Goal: Information Seeking & Learning: Find specific fact

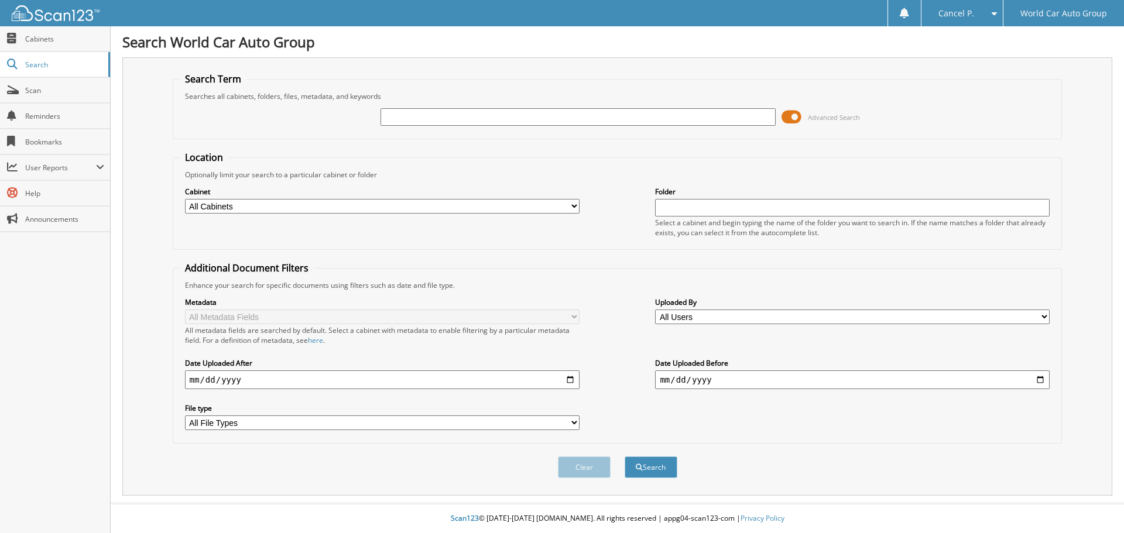
click at [428, 154] on fieldset "Location Optionally limit your search to a particular cabinet or folder Cabinet…" at bounding box center [618, 200] width 890 height 99
click at [526, 128] on div "Advanced Search" at bounding box center [617, 117] width 877 height 32
click at [529, 117] on input "text" at bounding box center [577, 117] width 394 height 18
type input "197845"
click at [624, 457] on button "Search" at bounding box center [650, 468] width 53 height 22
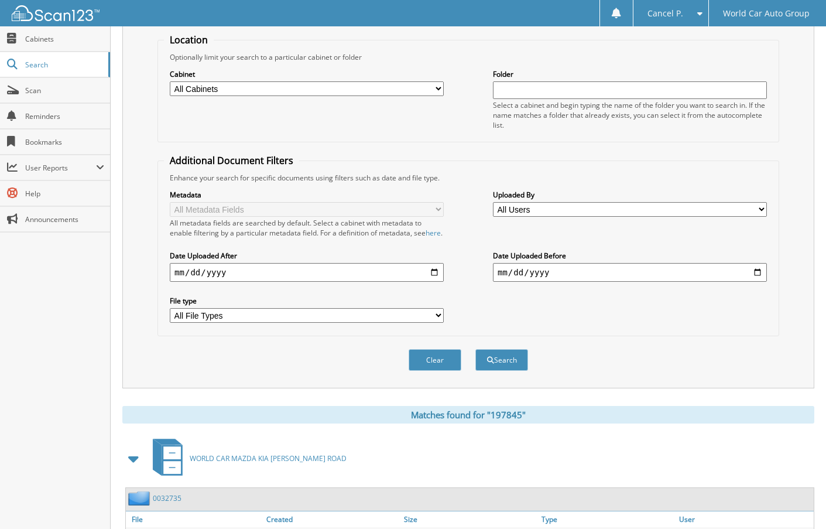
scroll to position [11, 0]
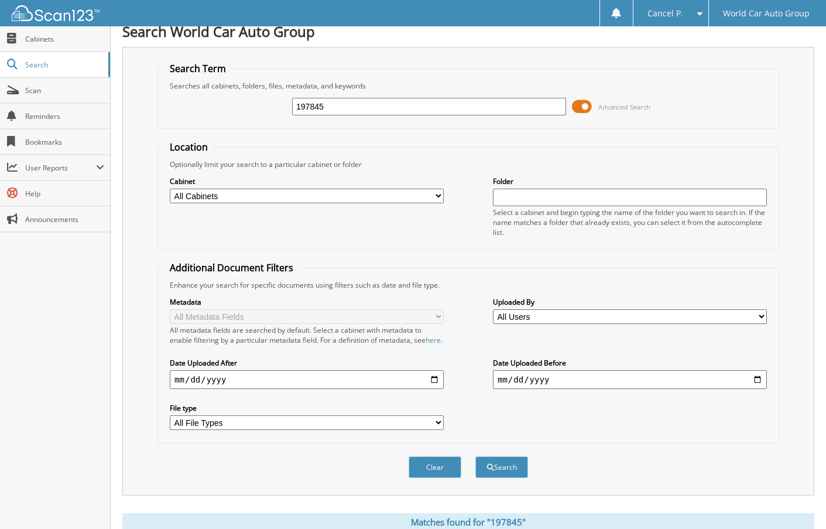
click at [580, 106] on span at bounding box center [582, 107] width 20 height 18
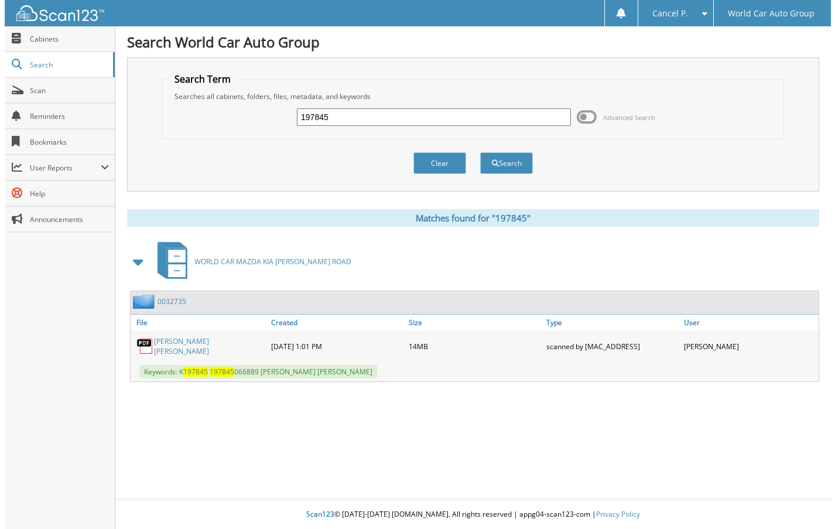
scroll to position [0, 0]
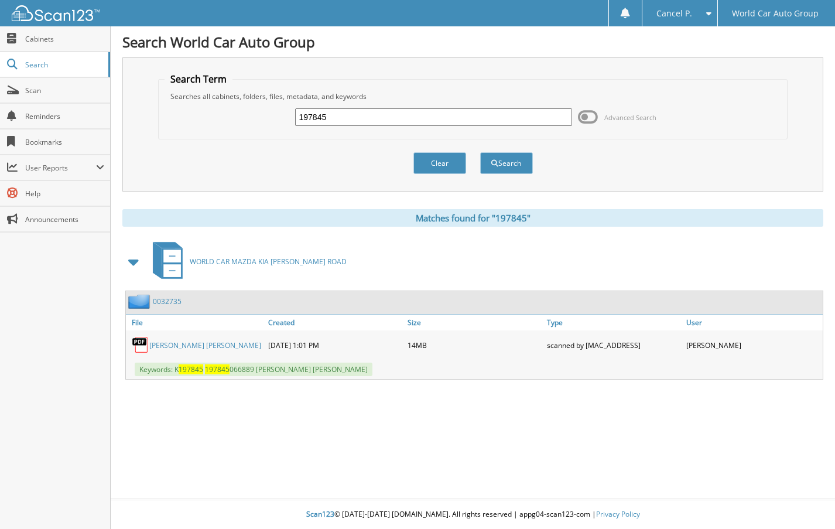
drag, startPoint x: 373, startPoint y: 121, endPoint x: 195, endPoint y: 140, distance: 179.0
click at [195, 140] on form "Search Term Searches all cabinets, folders, files, metadata, and keywords 19784…" at bounding box center [472, 130] width 629 height 114
type input "201409"
click at [480, 152] on button "Search" at bounding box center [506, 163] width 53 height 22
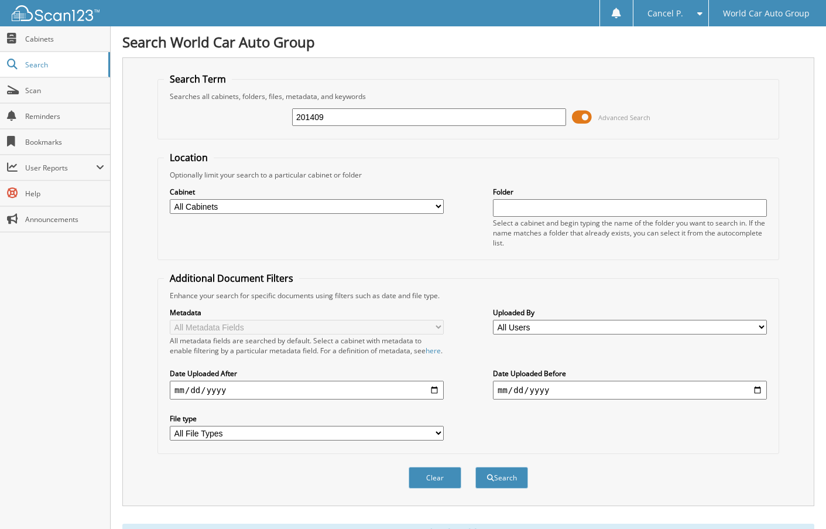
drag, startPoint x: 345, startPoint y: 130, endPoint x: 258, endPoint y: 131, distance: 87.2
click at [258, 132] on div "201409 Advanced Search" at bounding box center [468, 117] width 609 height 32
type input "302312"
click at [475, 466] on button "Search" at bounding box center [501, 477] width 53 height 22
drag, startPoint x: 371, startPoint y: 117, endPoint x: 212, endPoint y: 135, distance: 160.2
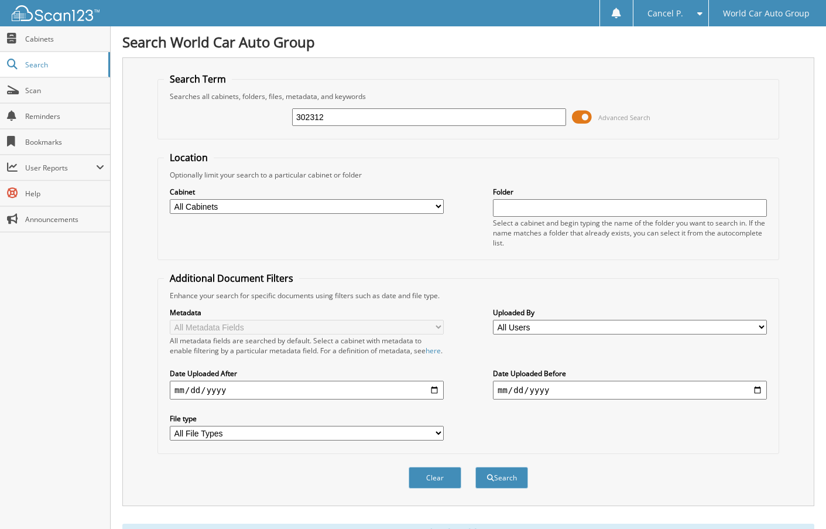
click at [214, 133] on fieldset "Search Term Searches all cabinets, folders, files, metadata, and keywords 30231…" at bounding box center [468, 106] width 622 height 67
type input "368035"
click at [475, 466] on button "Search" at bounding box center [501, 477] width 53 height 22
drag, startPoint x: 352, startPoint y: 121, endPoint x: 94, endPoint y: 121, distance: 257.5
click at [95, 120] on body "Cancel P. Settings Logout World Car Auto Group Close Cabinets Search" at bounding box center [413, 365] width 826 height 731
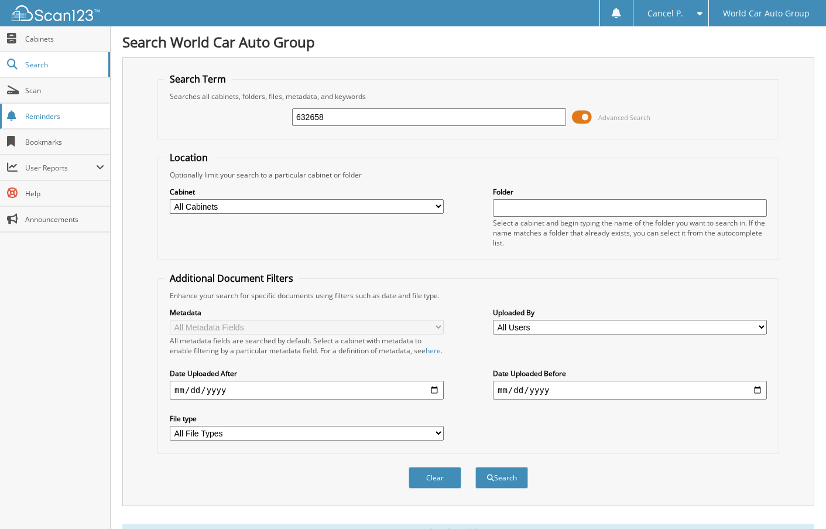
type input "632658"
click at [475, 466] on button "Search" at bounding box center [501, 477] width 53 height 22
click at [431, 480] on button "Clear" at bounding box center [435, 477] width 53 height 22
